Goal: Complete application form

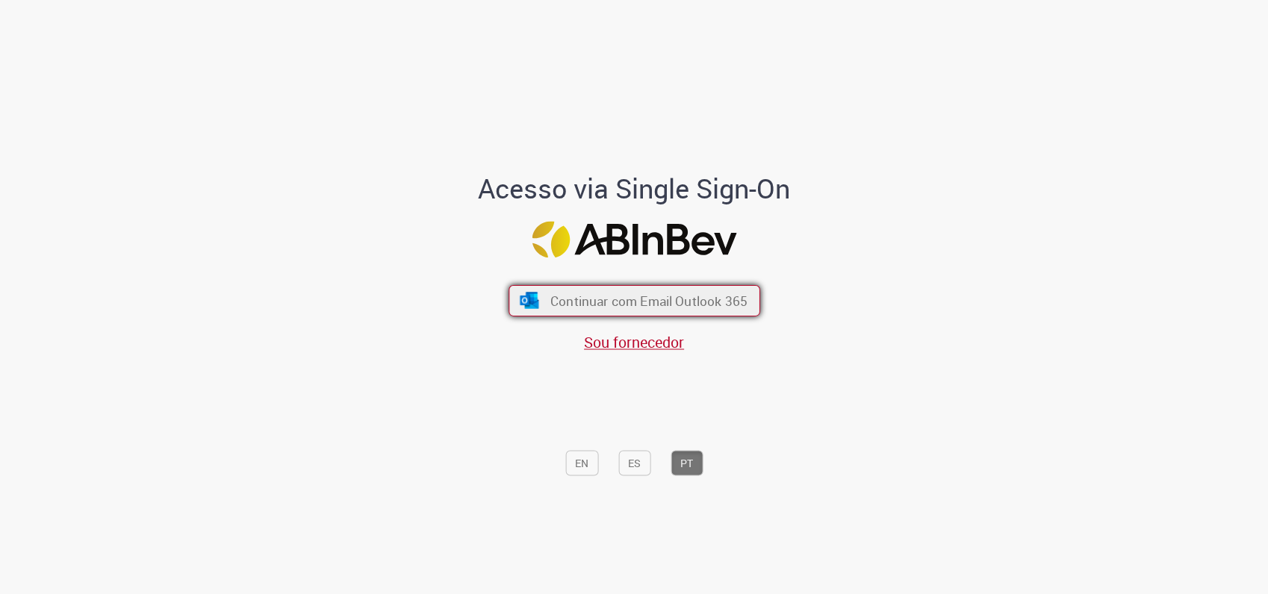
click at [645, 302] on span "Continuar com Email Outlook 365" at bounding box center [648, 301] width 197 height 17
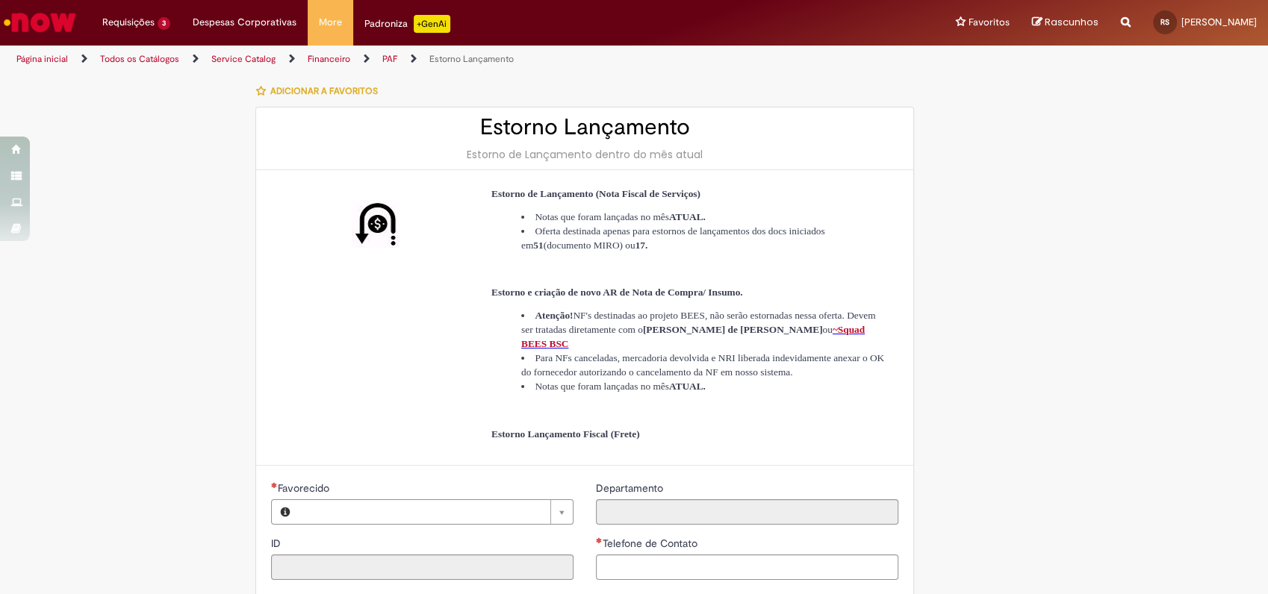
type input "**********"
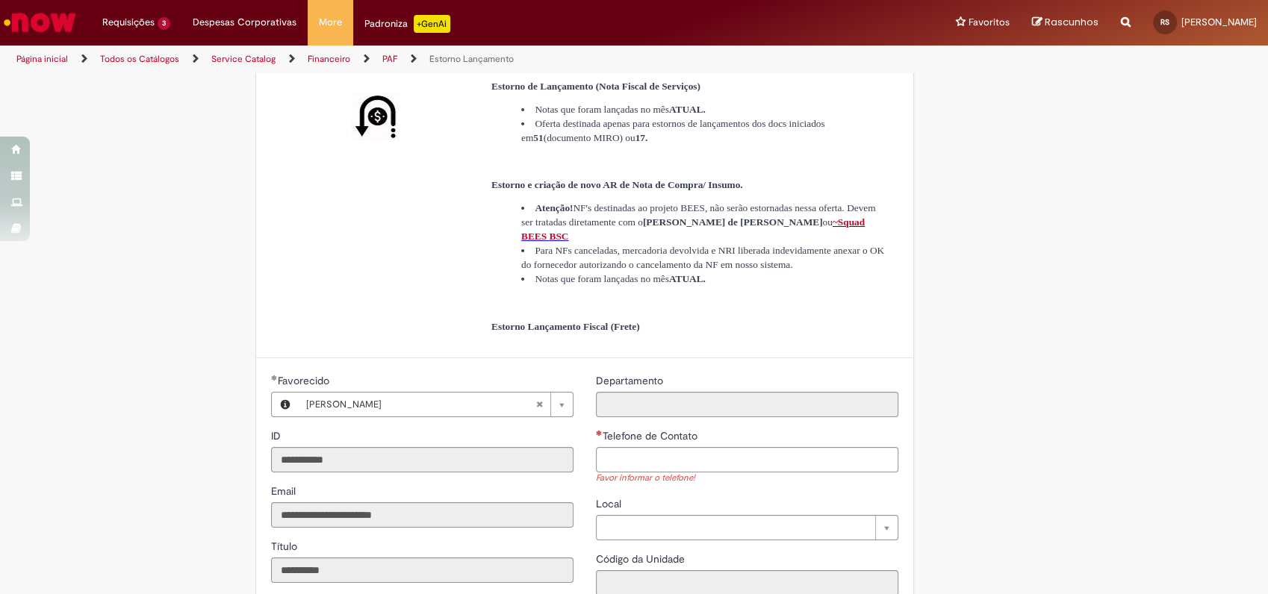
scroll to position [107, 0]
